Goal: Task Accomplishment & Management: Manage account settings

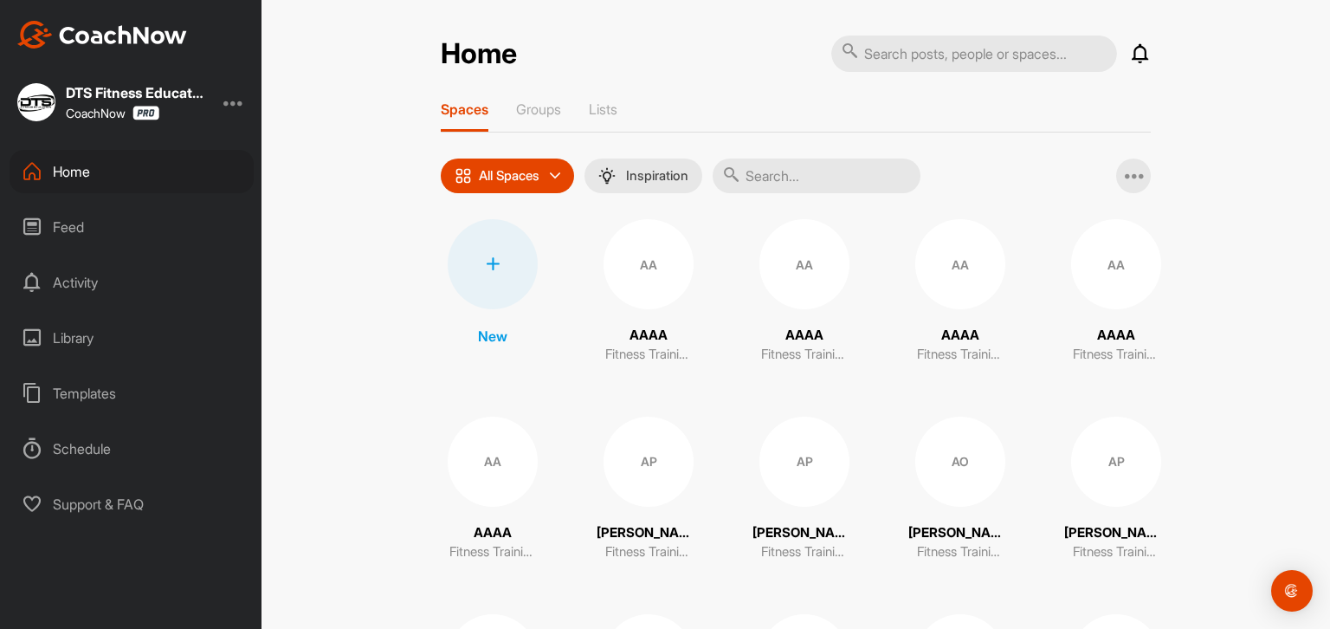
click at [486, 261] on icon at bounding box center [493, 264] width 14 height 14
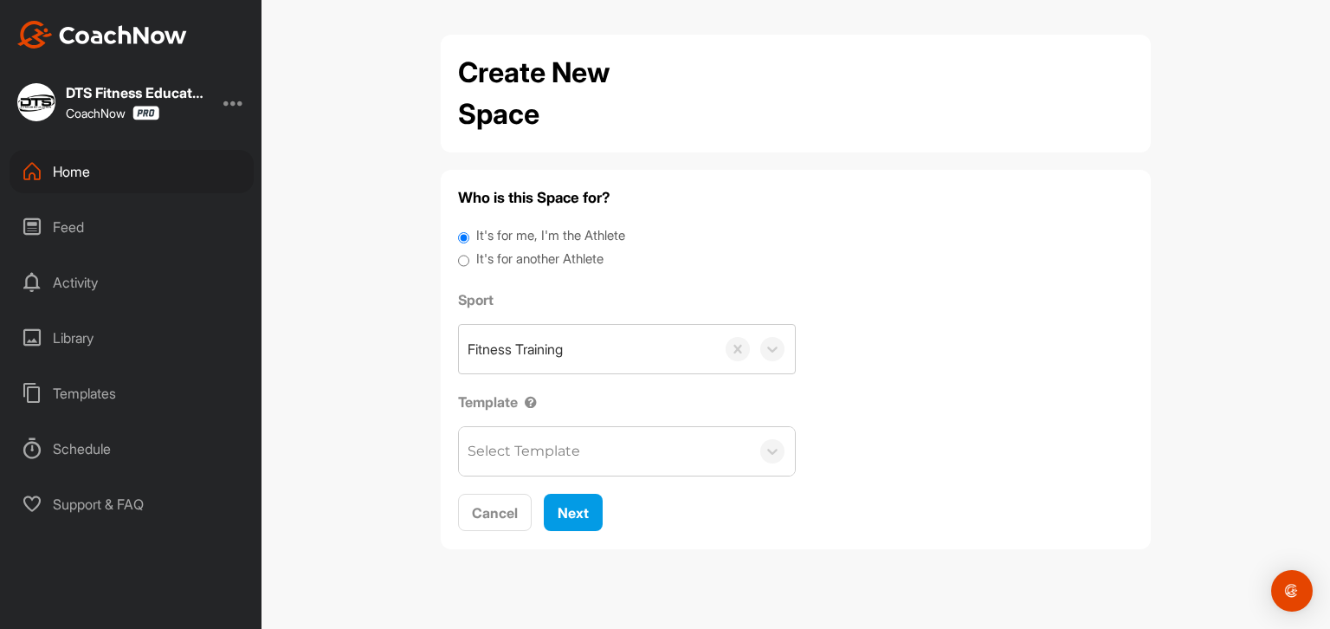
click at [502, 259] on label "It's for another Athlete" at bounding box center [539, 259] width 127 height 20
click at [464, 259] on input "It's for another Athlete" at bounding box center [463, 260] width 11 height 23
radio input "true"
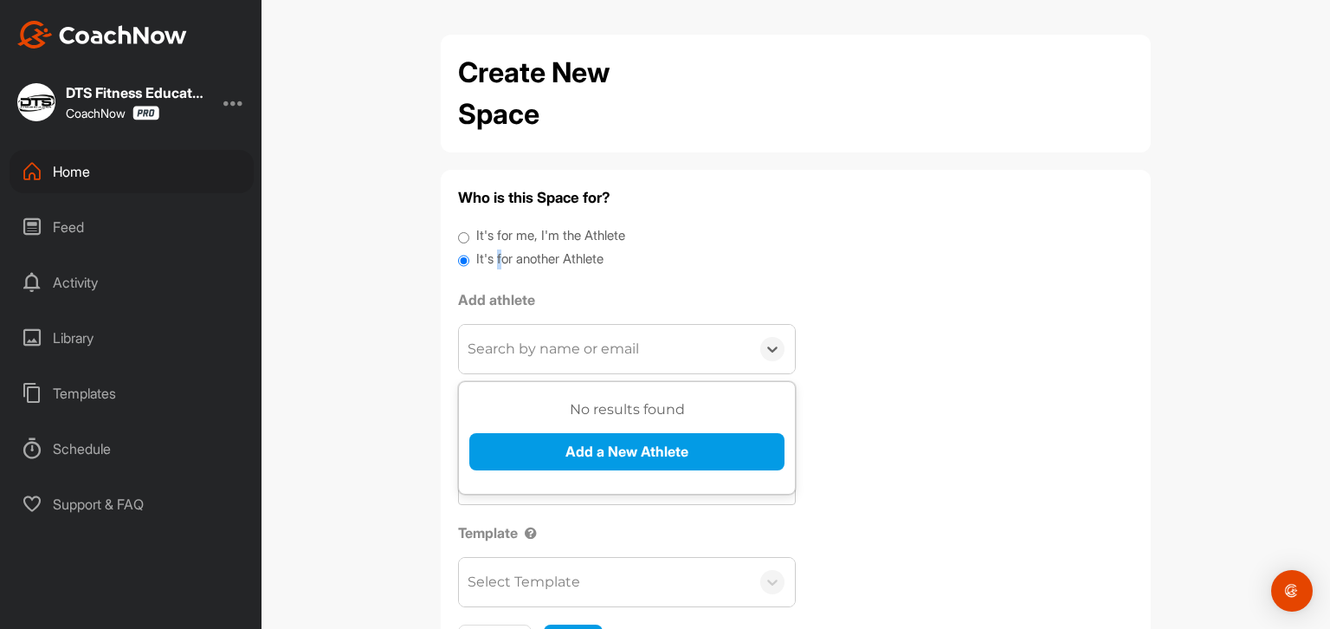
click at [509, 352] on div "Search by name or email" at bounding box center [553, 349] width 171 height 21
type input "[PERSON_NAME][EMAIL_ADDRESS][PERSON_NAME][DOMAIN_NAME]"
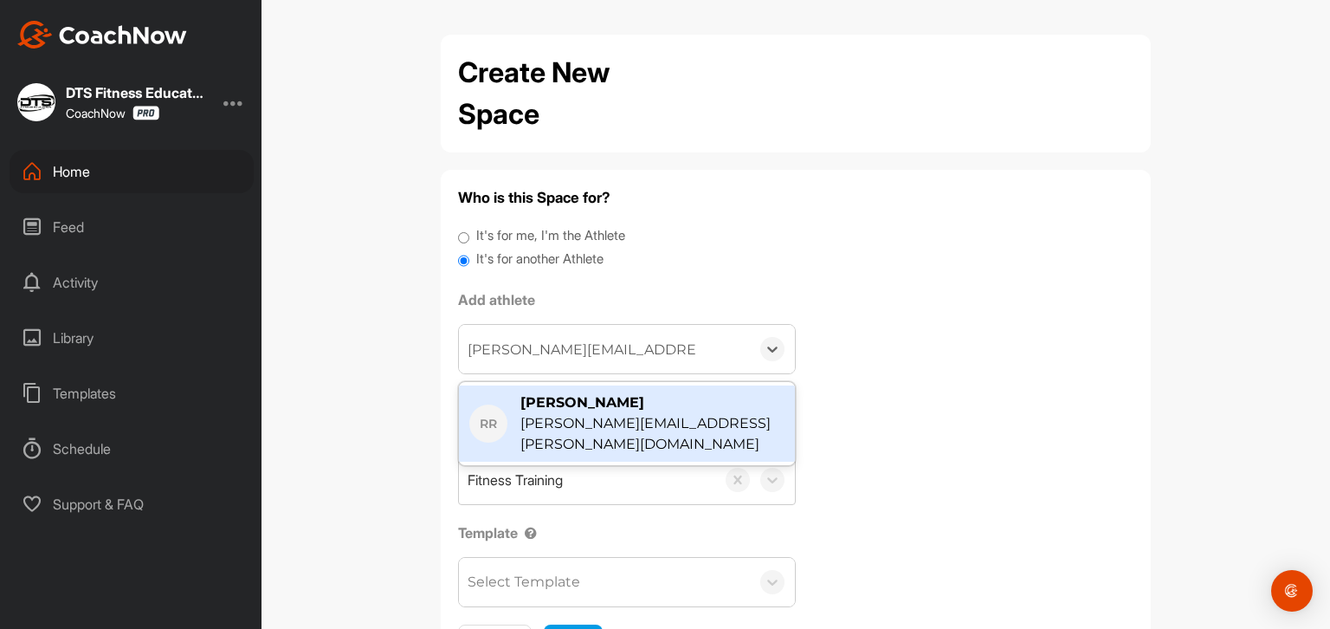
click at [715, 428] on div "[PERSON_NAME][EMAIL_ADDRESS][PERSON_NAME][DOMAIN_NAME]" at bounding box center [653, 434] width 264 height 42
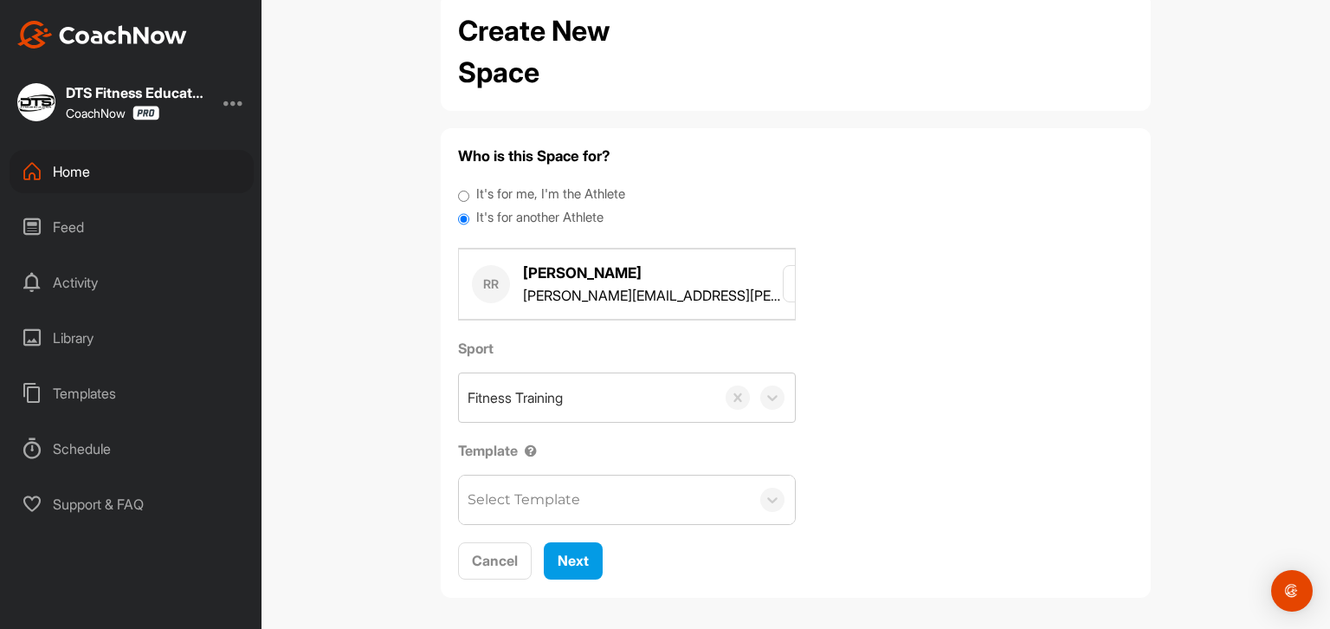
scroll to position [48, 0]
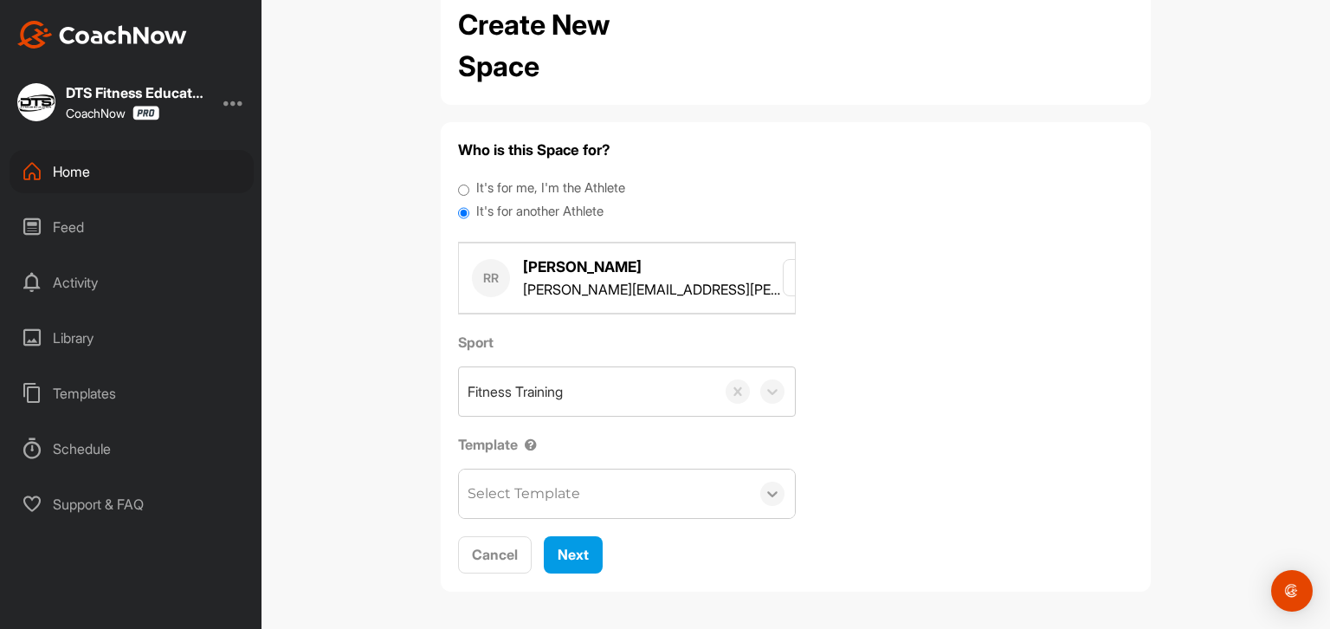
click at [772, 492] on icon at bounding box center [772, 493] width 17 height 17
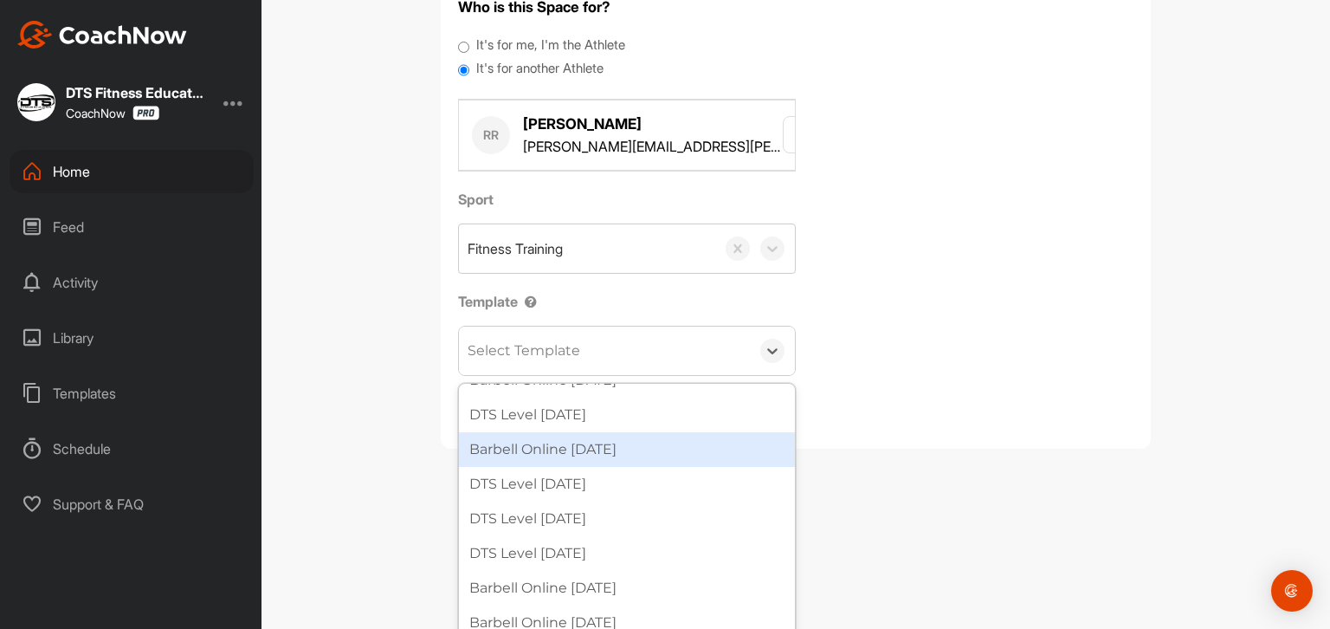
scroll to position [204, 0]
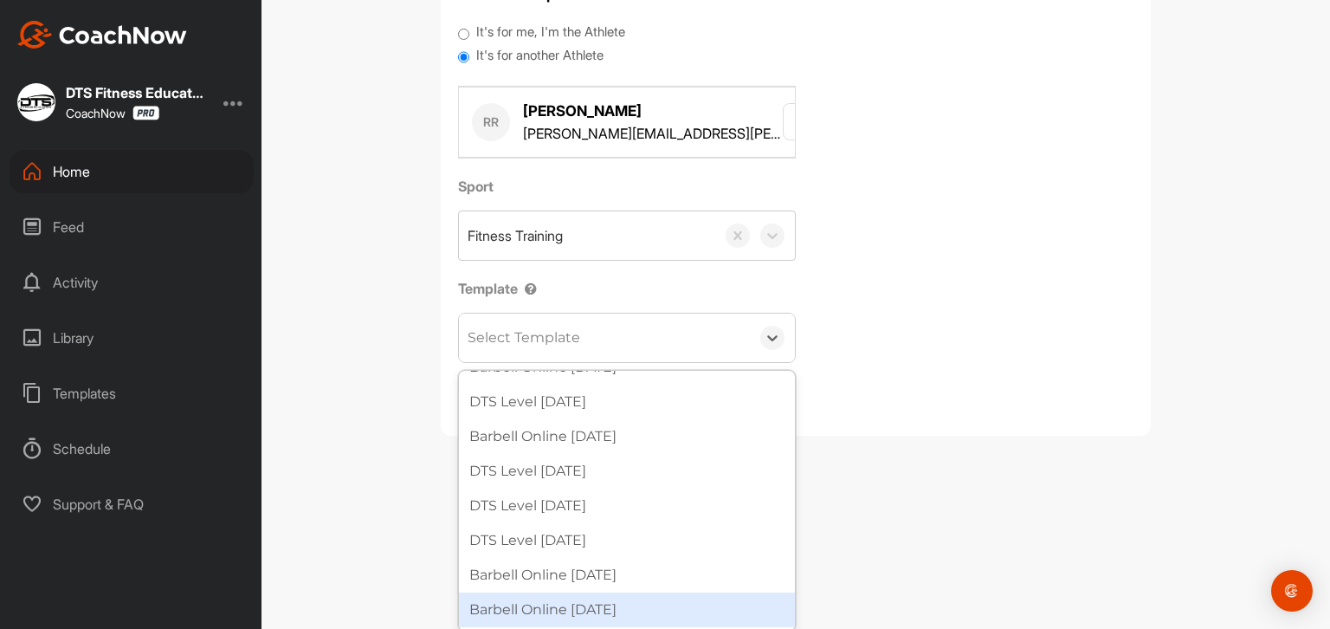
click at [561, 602] on div "Barbell Online [DATE]" at bounding box center [627, 609] width 336 height 35
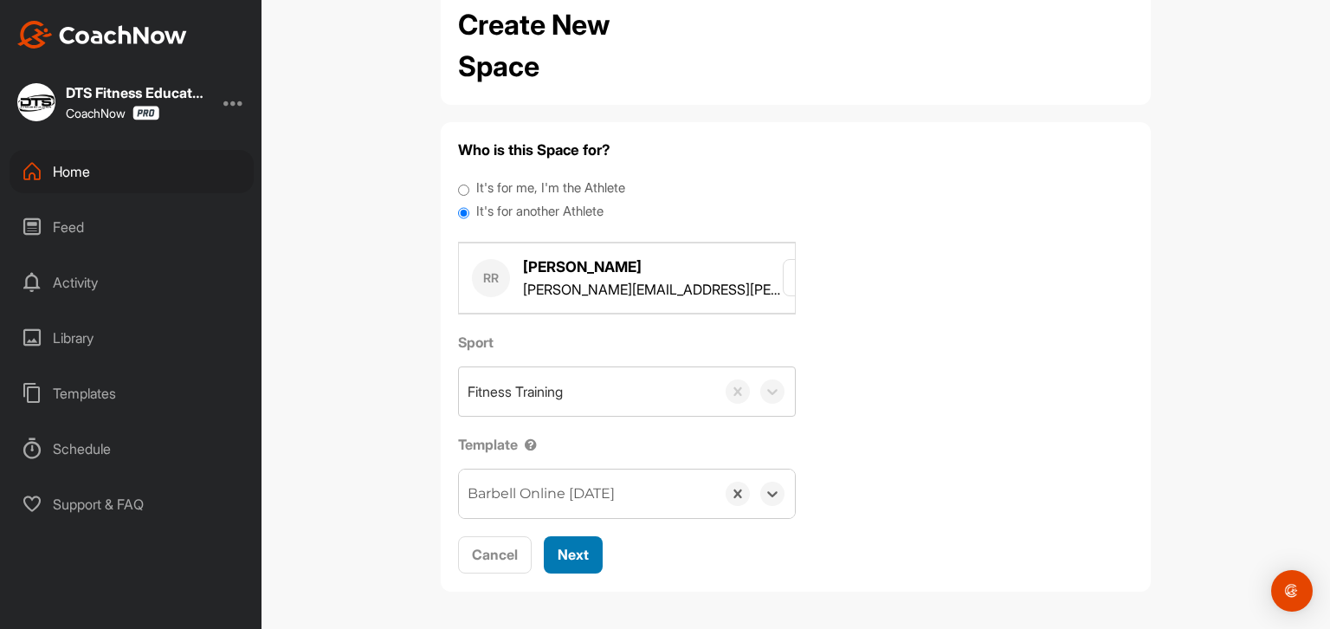
click at [583, 557] on button "Next" at bounding box center [573, 554] width 59 height 37
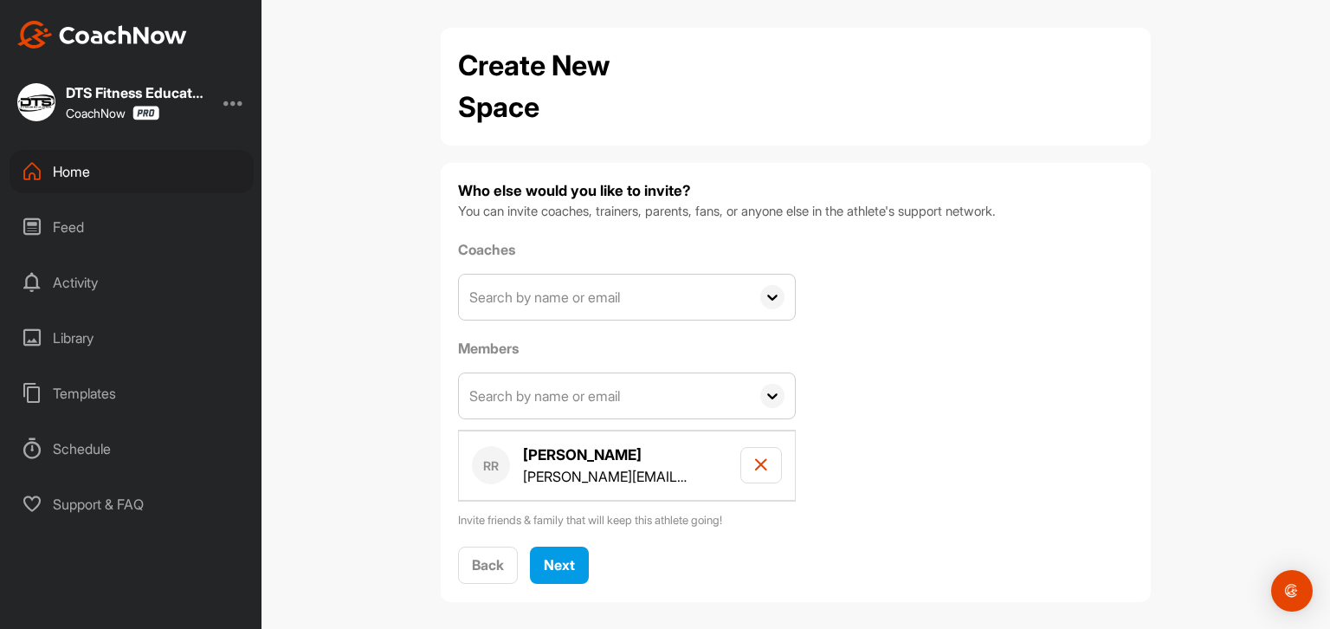
scroll to position [17, 0]
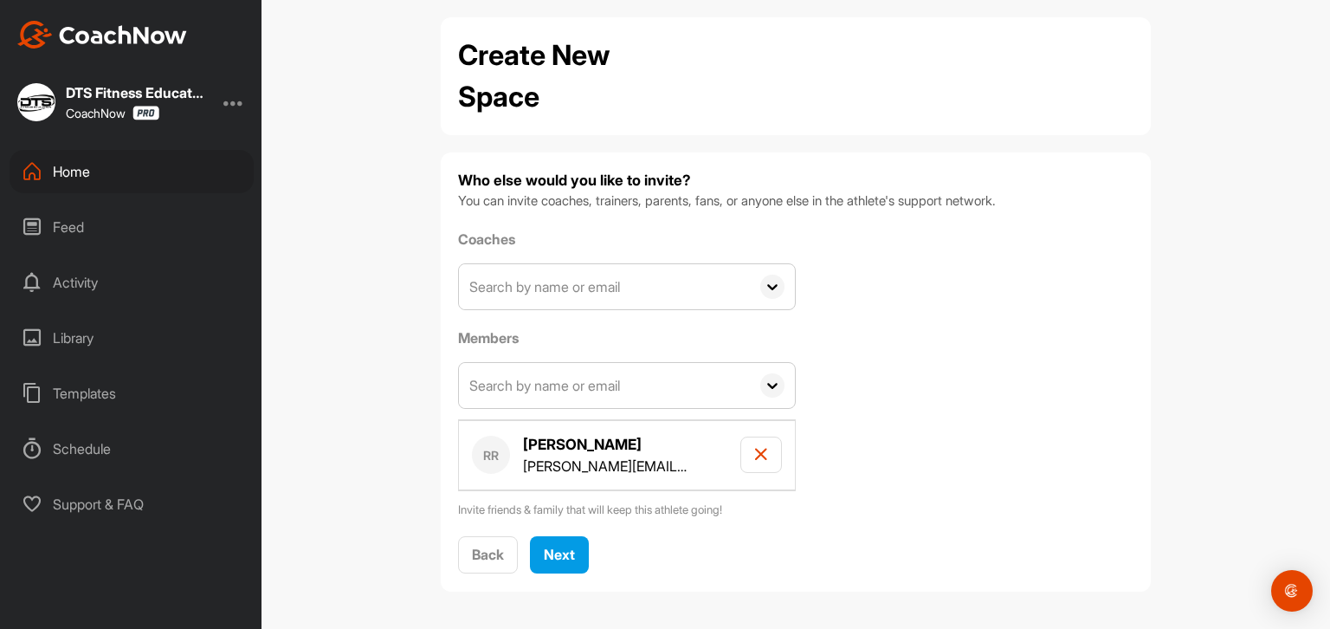
click at [637, 398] on input "text" at bounding box center [604, 385] width 291 height 45
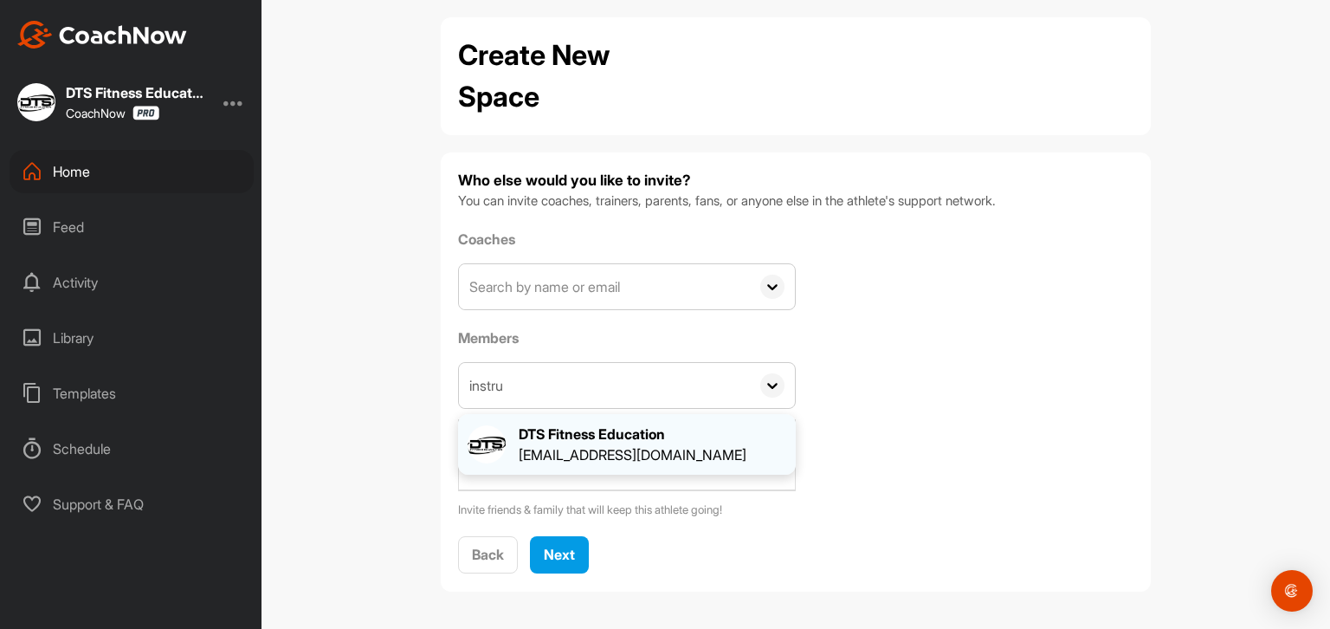
type input "instru"
click at [615, 444] on div "[EMAIL_ADDRESS][DOMAIN_NAME]" at bounding box center [633, 454] width 228 height 21
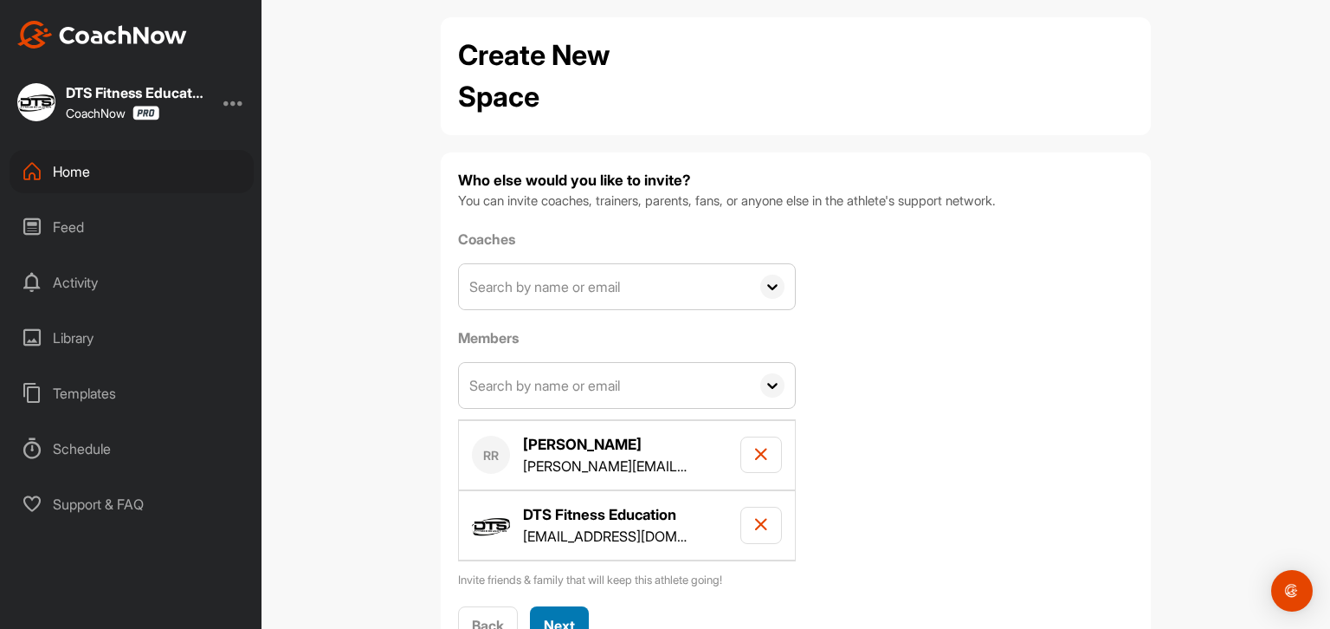
click at [568, 615] on div "Next" at bounding box center [559, 625] width 31 height 21
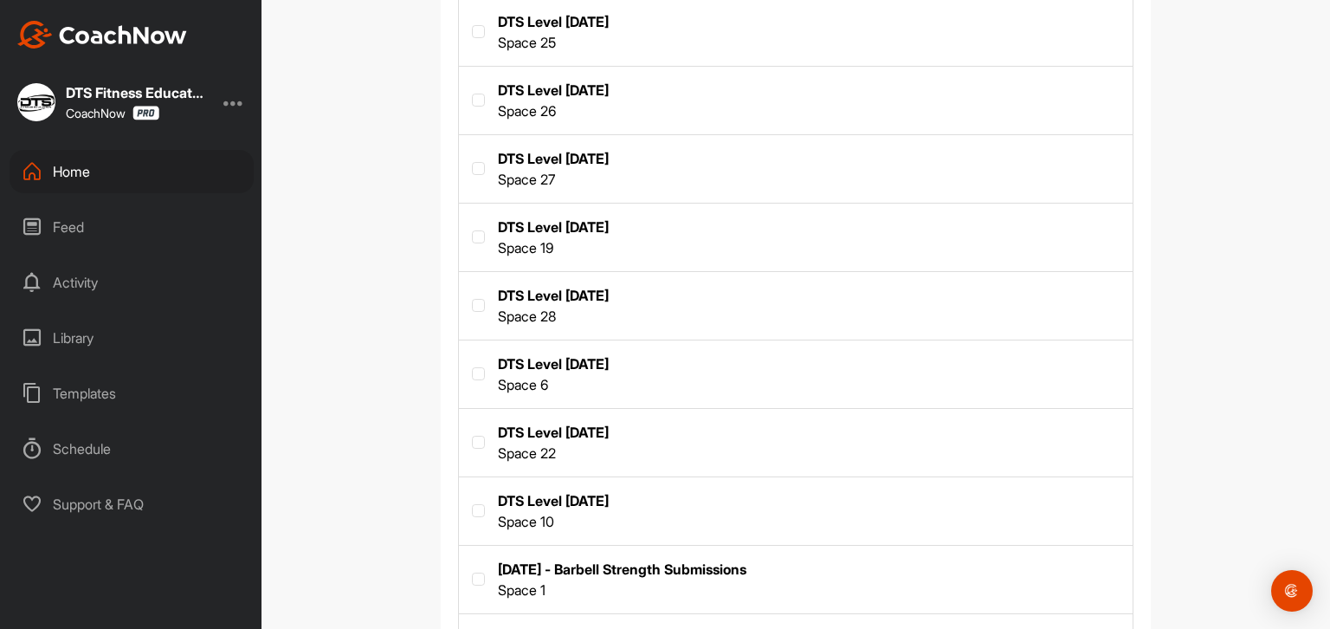
scroll to position [1105, 0]
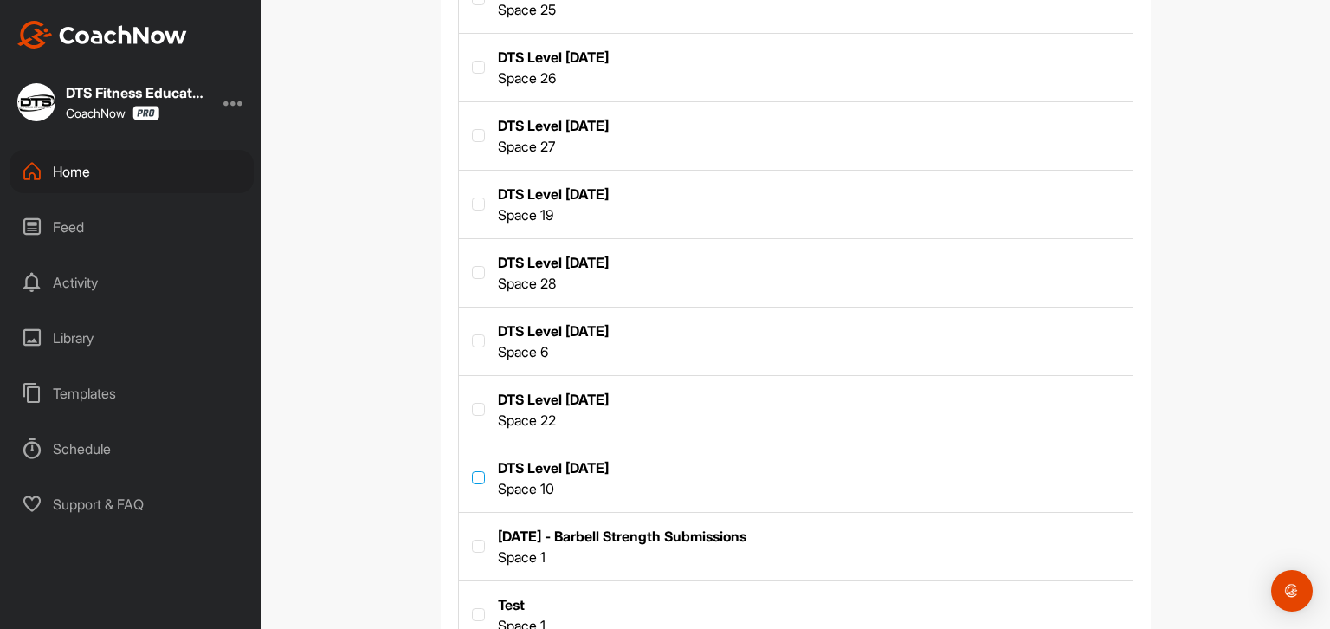
click at [472, 473] on label at bounding box center [478, 477] width 13 height 13
click at [472, 472] on input "checkbox" at bounding box center [472, 471] width 1 height 1
checkbox input "true"
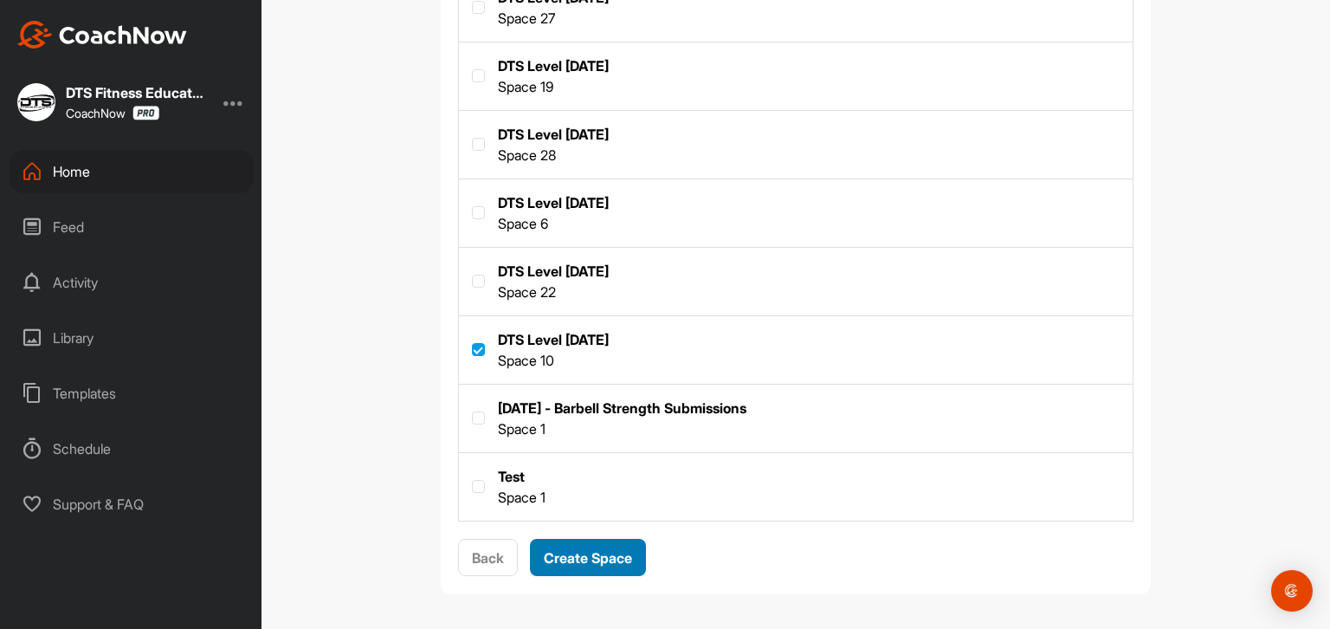
click at [624, 554] on span "Create Space" at bounding box center [588, 557] width 88 height 17
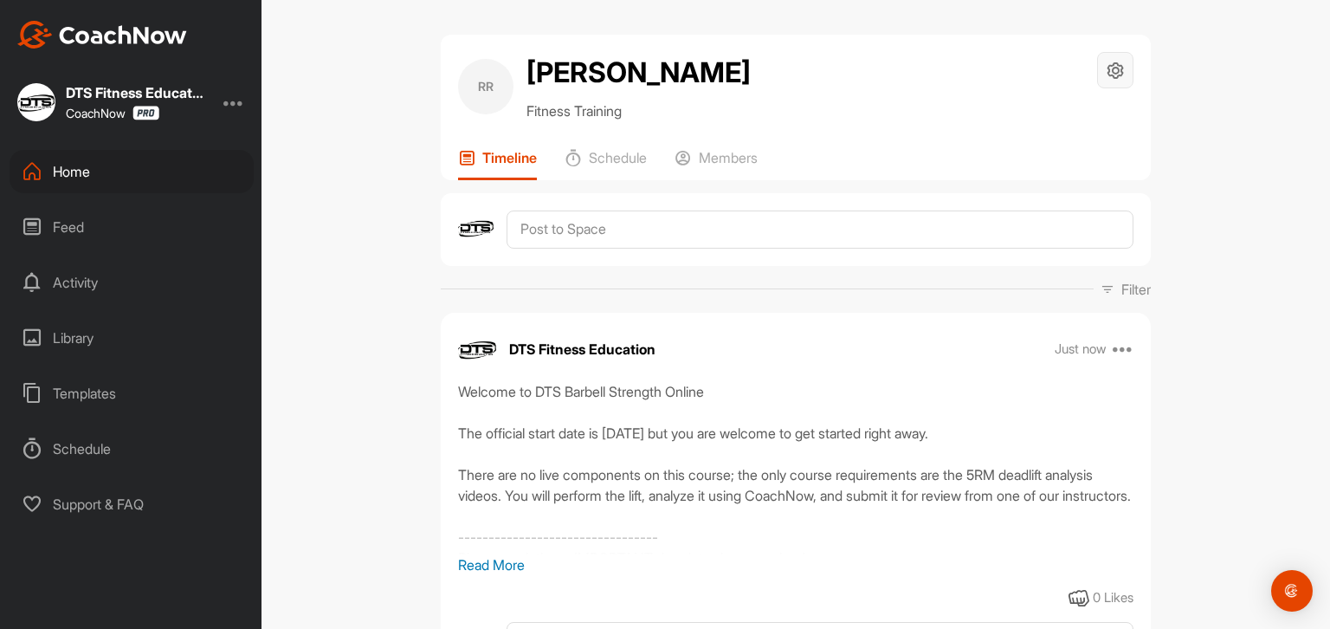
click at [1109, 81] on div at bounding box center [1115, 70] width 36 height 36
click at [1088, 112] on li "Space Settings" at bounding box center [1063, 119] width 141 height 55
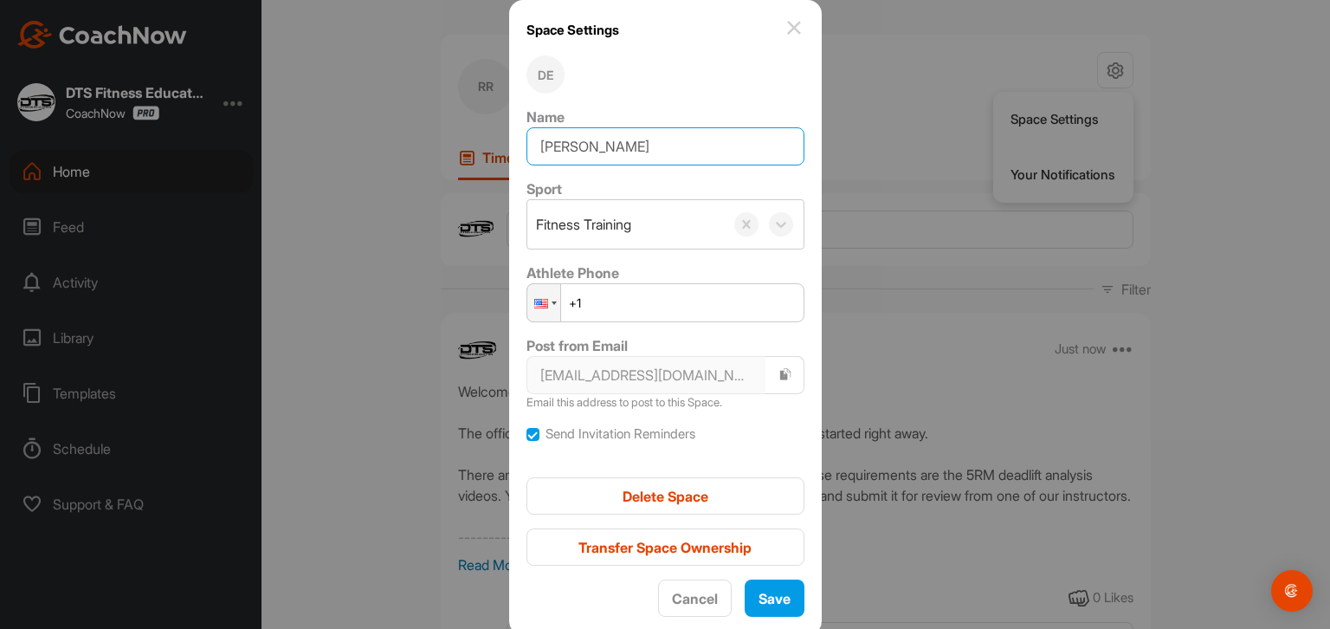
click at [678, 146] on input "[PERSON_NAME]" at bounding box center [666, 146] width 278 height 38
type input "[PERSON_NAME] - Barbell Strength Online"
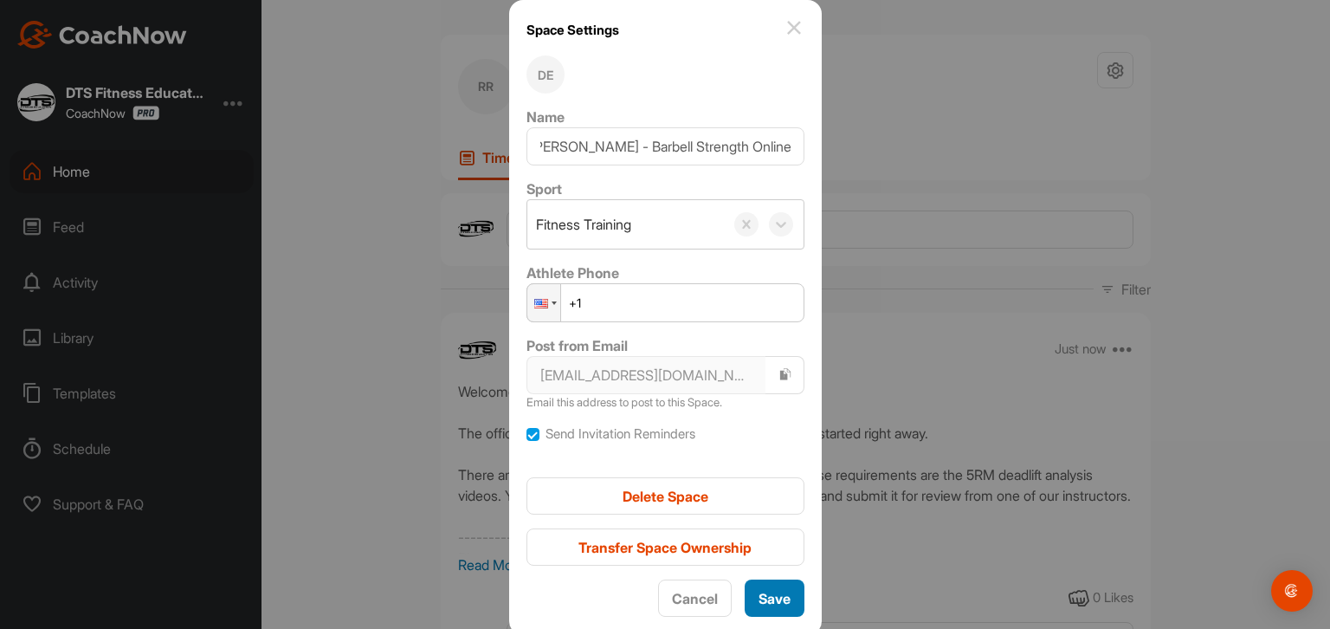
click at [776, 590] on span "Save" at bounding box center [775, 598] width 32 height 17
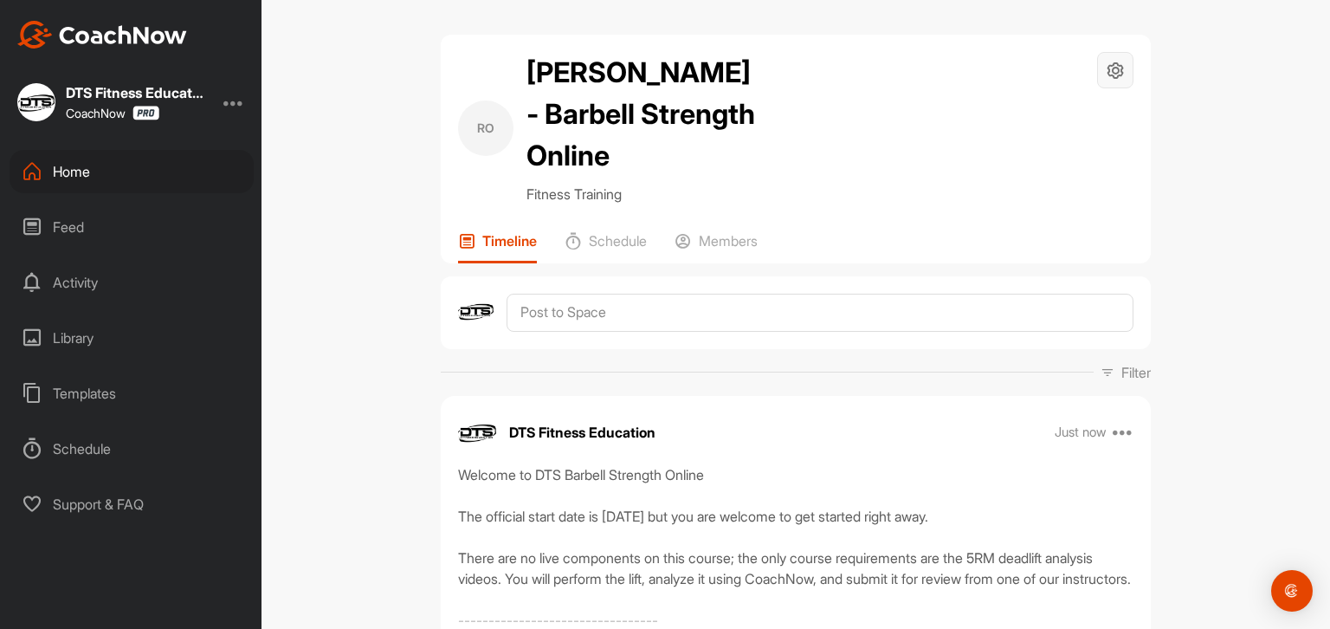
click at [1097, 67] on div at bounding box center [1115, 70] width 36 height 36
click at [1050, 122] on li "Space Settings" at bounding box center [1063, 119] width 141 height 55
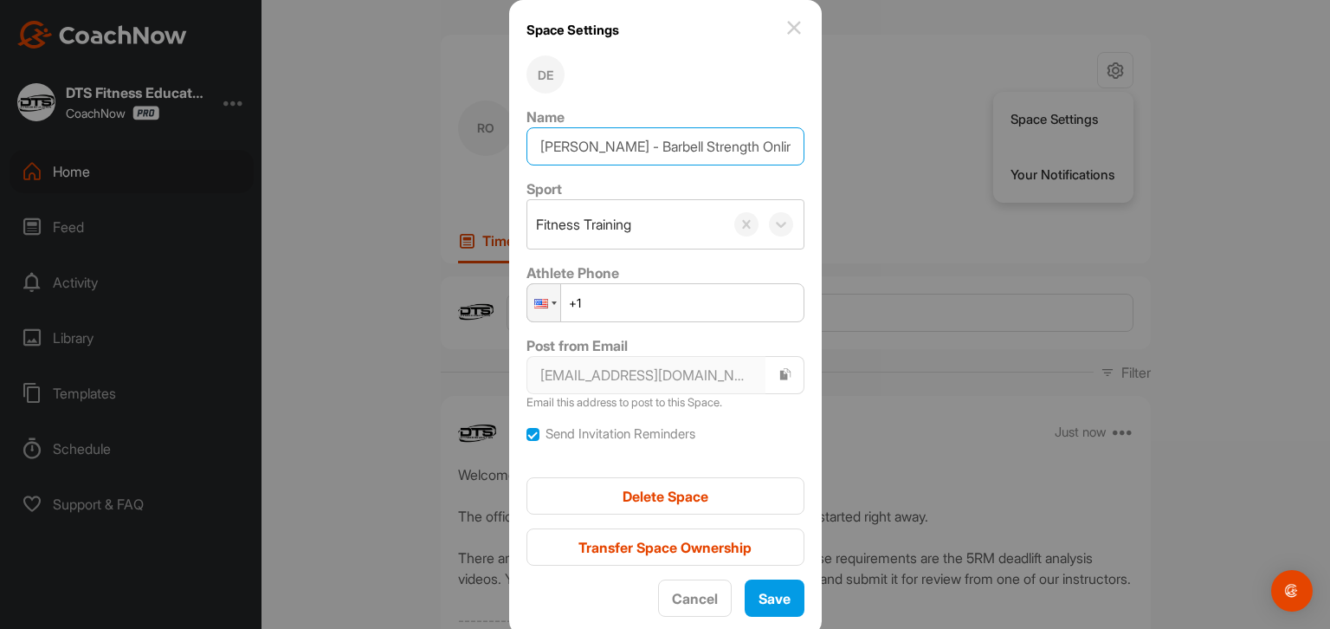
click at [598, 148] on input "[PERSON_NAME] - Barbell Strength Online" at bounding box center [666, 146] width 278 height 38
click at [598, 146] on input "[PERSON_NAME] - Barbell Strength Online" at bounding box center [666, 146] width 278 height 38
paste input "[PERSON_NAME]"
type input "[PERSON_NAME] Strength Online"
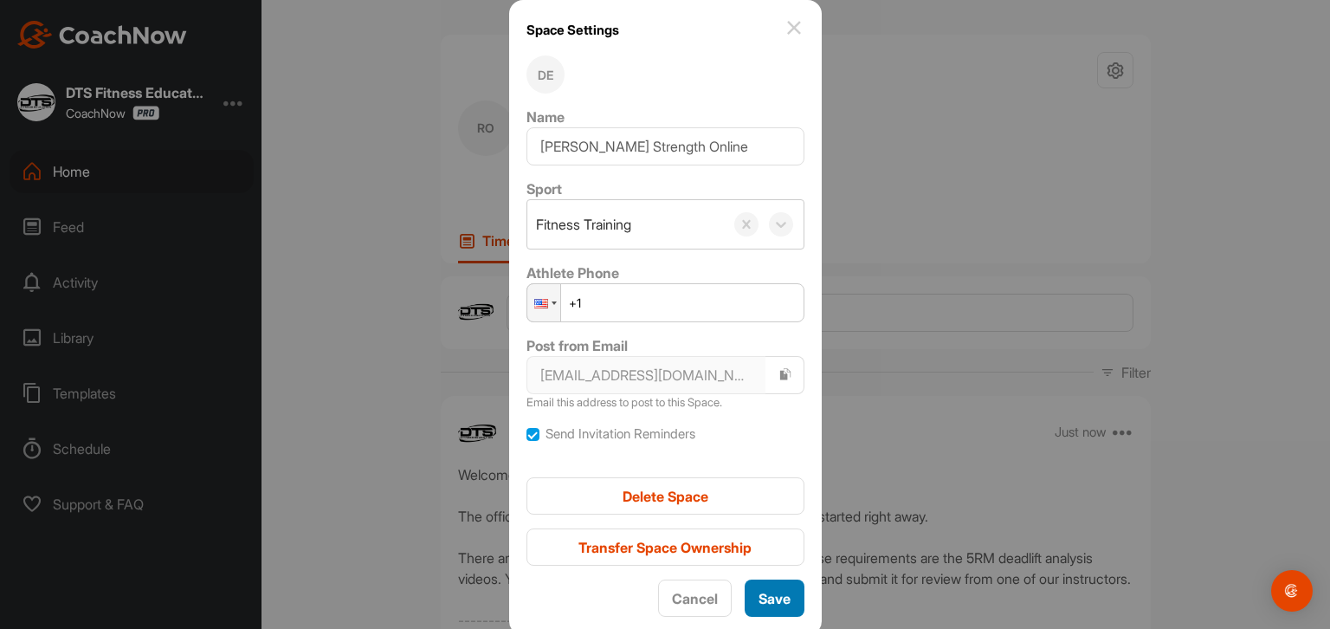
click at [766, 593] on span "Save" at bounding box center [775, 598] width 32 height 17
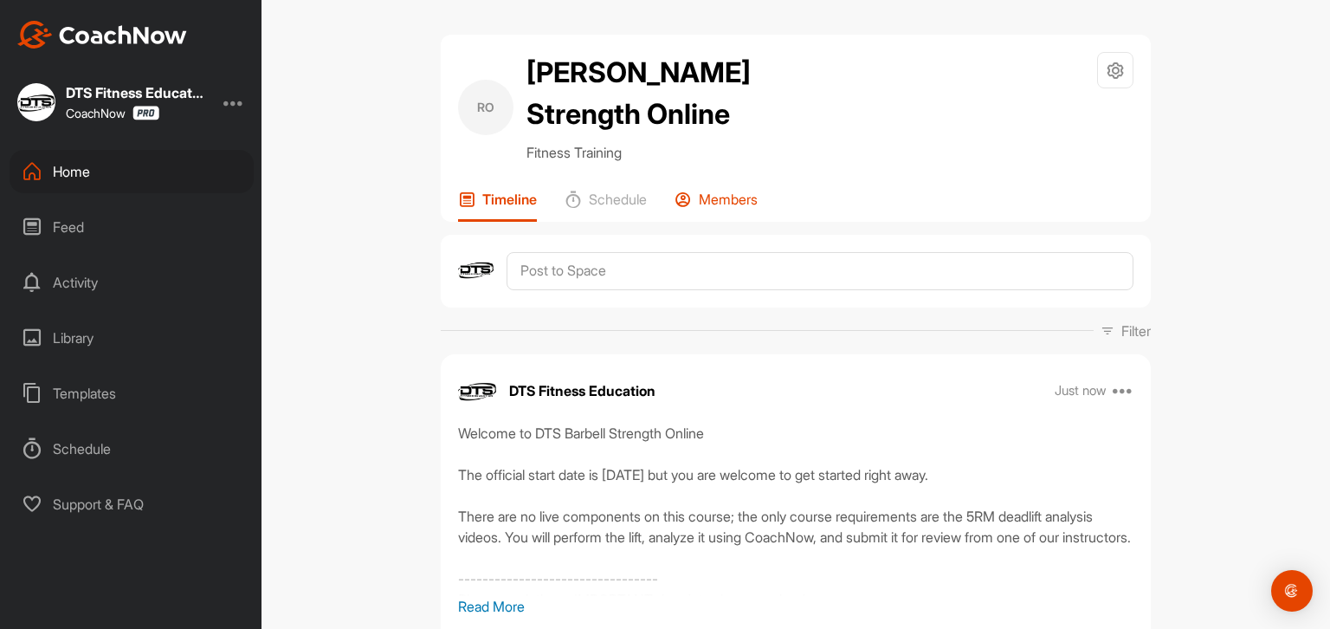
click at [718, 208] on p "Members" at bounding box center [728, 199] width 59 height 17
